Goal: Register for event/course

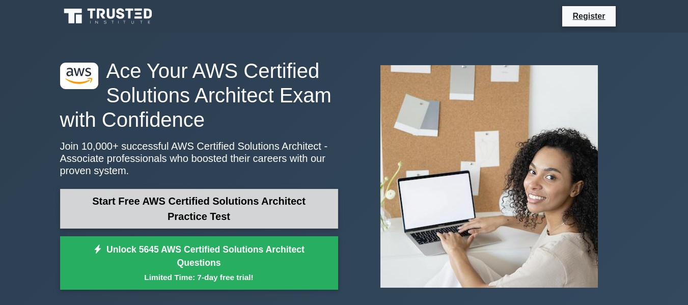
click at [140, 215] on link "Start Free AWS Certified Solutions Architect Practice Test" at bounding box center [199, 209] width 278 height 40
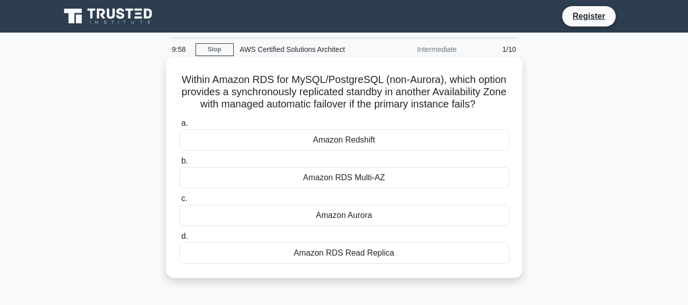
click at [210, 82] on h5 "Within Amazon RDS for MySQL/PostgreSQL (non-Aurora), which option provides a sy…" at bounding box center [344, 92] width 332 height 38
click at [446, 107] on h5 "Within Amazon RDS for MySQL/PostgreSQL (non-Aurora), which option provides a sy…" at bounding box center [344, 92] width 332 height 38
drag, startPoint x: 334, startPoint y: 91, endPoint x: 488, endPoint y: 100, distance: 154.5
click at [488, 100] on h5 "Within Amazon RDS for MySQL/PostgreSQL (non-Aurora), which option provides a sy…" at bounding box center [344, 92] width 332 height 38
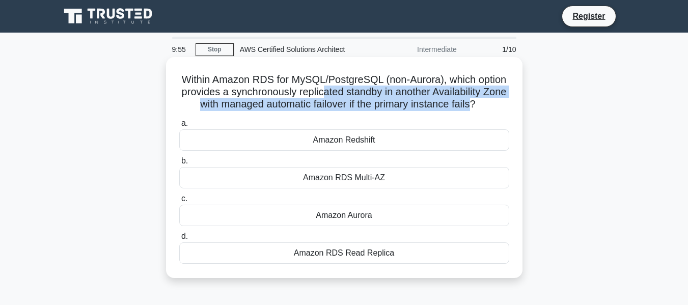
click at [488, 100] on h5 "Within Amazon RDS for MySQL/PostgreSQL (non-Aurora), which option provides a sy…" at bounding box center [344, 92] width 332 height 38
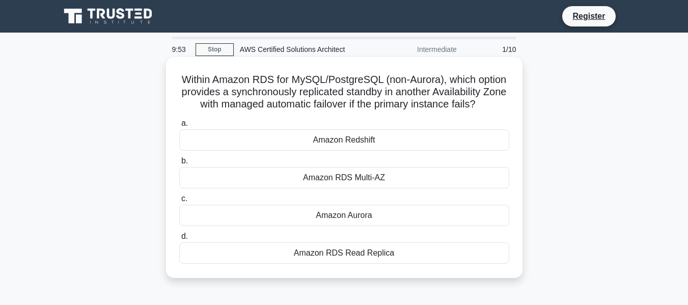
click at [340, 217] on div "Amazon Aurora" at bounding box center [344, 215] width 330 height 21
click at [179, 202] on input "c. Amazon Aurora" at bounding box center [179, 198] width 0 height 7
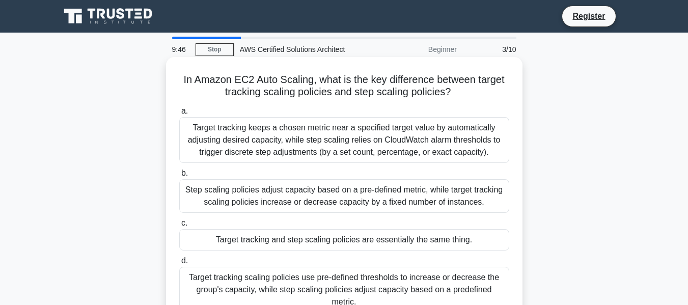
click at [317, 213] on div "Step scaling policies adjust capacity based on a pre-defined metric, while targ…" at bounding box center [344, 196] width 330 height 34
click at [179, 177] on input "b. Step scaling policies adjust capacity based on a pre-defined metric, while t…" at bounding box center [179, 173] width 0 height 7
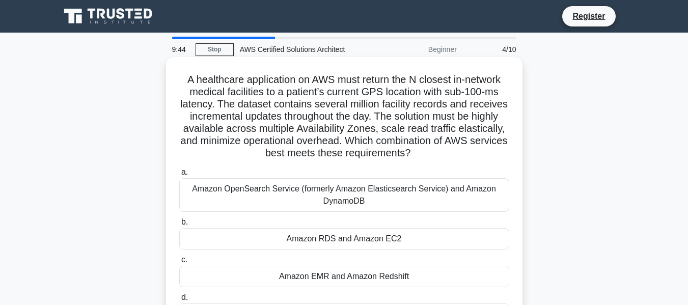
click at [323, 208] on div "Amazon OpenSearch Service (formerly Amazon Elasticsearch Service) and Amazon Dy…" at bounding box center [344, 195] width 330 height 34
click at [179, 176] on input "a. Amazon OpenSearch Service (formerly Amazon Elasticsearch Service) and Amazon…" at bounding box center [179, 172] width 0 height 7
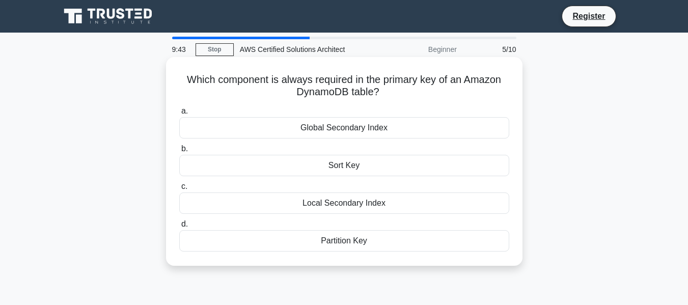
click at [324, 207] on div "Local Secondary Index" at bounding box center [344, 202] width 330 height 21
click at [179, 190] on input "c. Local Secondary Index" at bounding box center [179, 186] width 0 height 7
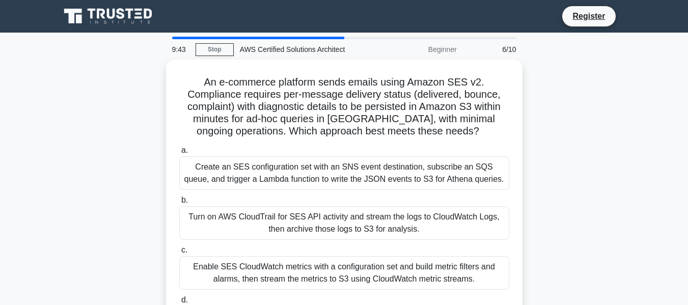
click at [324, 207] on div "Turn on AWS CloudTrail for SES API activity and stream the logs to CloudWatch L…" at bounding box center [344, 223] width 330 height 34
click at [179, 204] on input "b. Turn on AWS CloudTrail for SES API activity and stream the logs to CloudWatc…" at bounding box center [179, 200] width 0 height 7
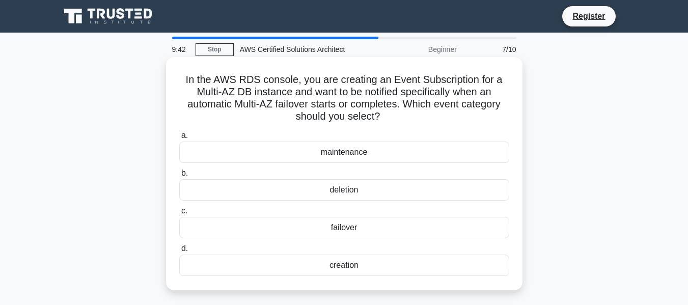
click at [331, 204] on div "a. maintenance b. deletion c. d." at bounding box center [344, 202] width 342 height 151
click at [346, 185] on div "deletion" at bounding box center [344, 189] width 330 height 21
click at [179, 177] on input "b. deletion" at bounding box center [179, 173] width 0 height 7
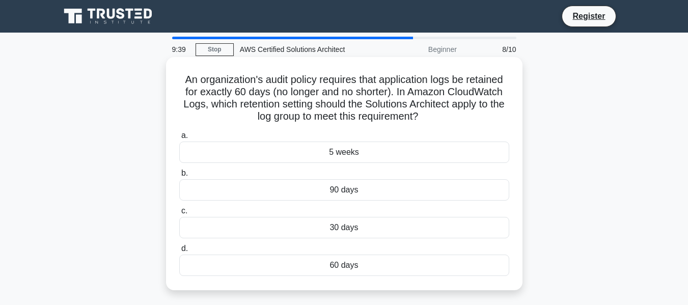
click at [343, 190] on div "90 days" at bounding box center [344, 189] width 330 height 21
click at [179, 177] on input "b. 90 days" at bounding box center [179, 173] width 0 height 7
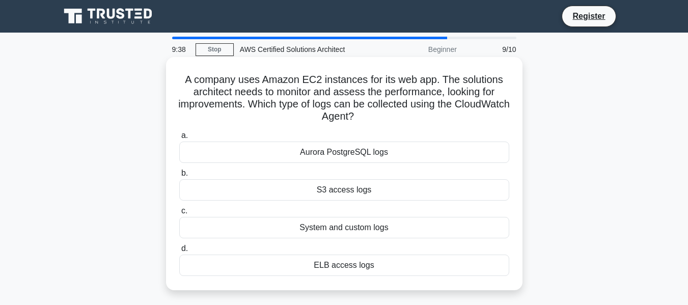
click at [356, 183] on div "S3 access logs" at bounding box center [344, 189] width 330 height 21
click at [179, 177] on input "b. S3 access logs" at bounding box center [179, 173] width 0 height 7
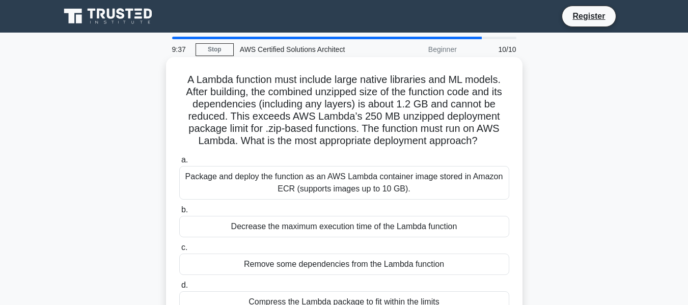
click at [357, 192] on div "Package and deploy the function as an AWS Lambda container image stored in Amaz…" at bounding box center [344, 183] width 330 height 34
click at [179, 163] on input "a. Package and deploy the function as an AWS Lambda container image stored in A…" at bounding box center [179, 160] width 0 height 7
